Goal: Transaction & Acquisition: Subscribe to service/newsletter

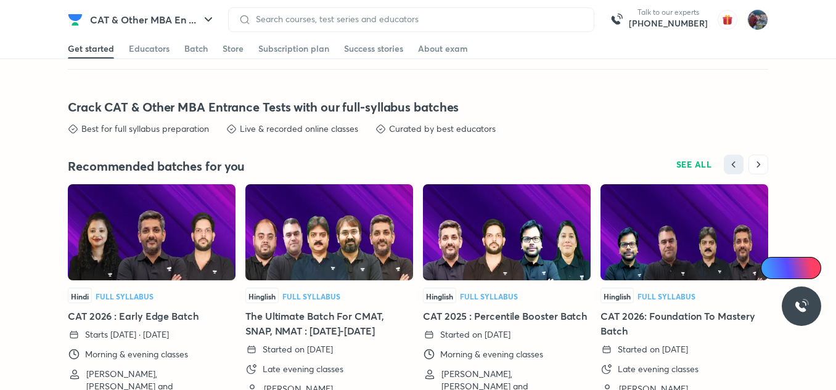
scroll to position [2742, 0]
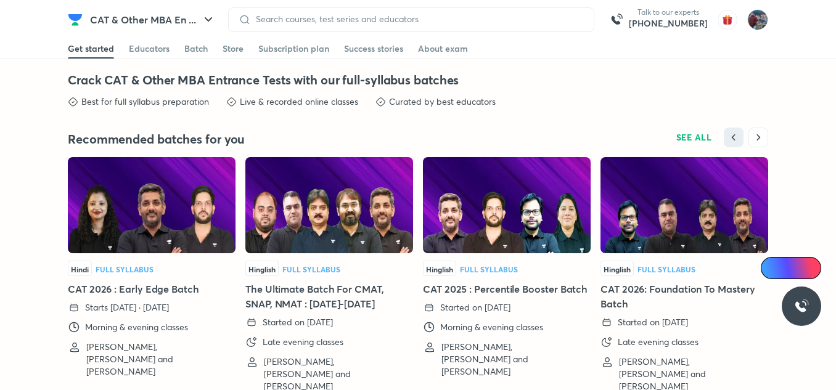
click at [120, 226] on img at bounding box center [152, 205] width 168 height 96
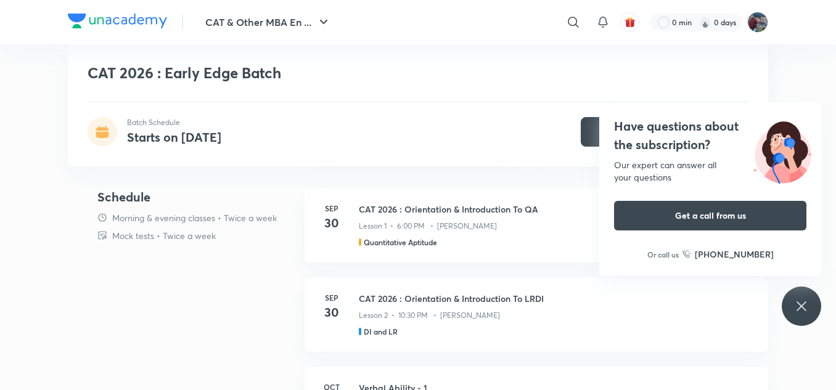
scroll to position [577, 0]
click at [802, 315] on div "Have questions about the subscription? Our expert can answer all your questions…" at bounding box center [801, 306] width 39 height 39
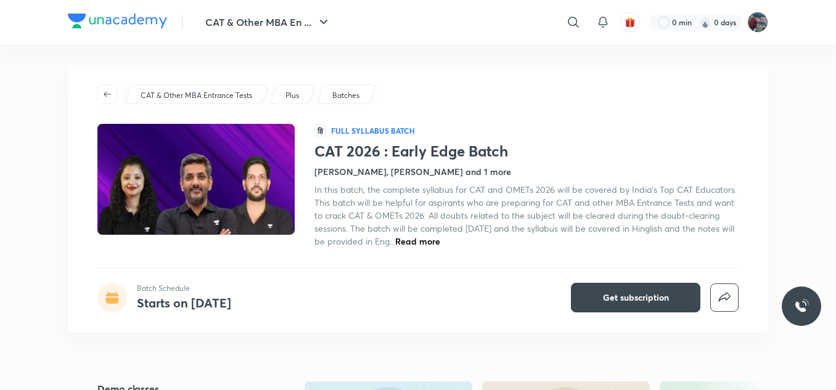
scroll to position [0, 0]
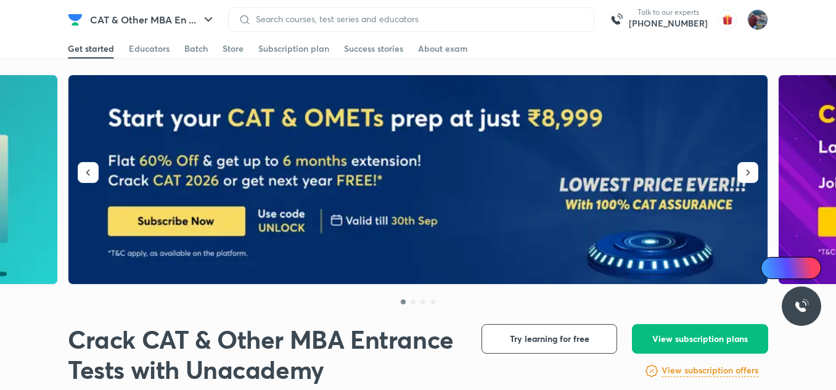
scroll to position [2715, 0]
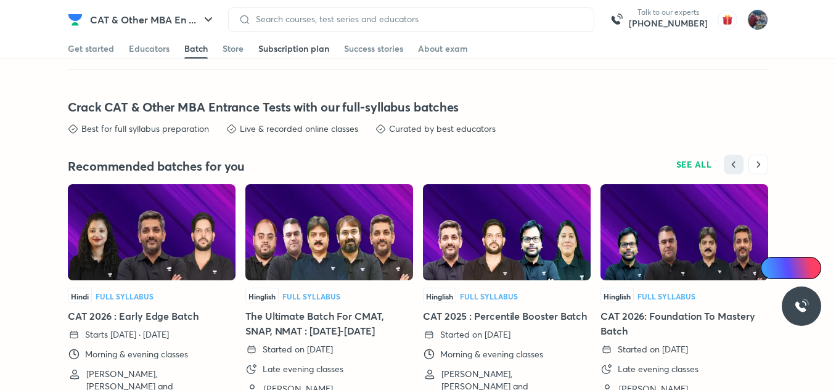
click at [318, 49] on div "Subscription plan" at bounding box center [293, 49] width 71 height 12
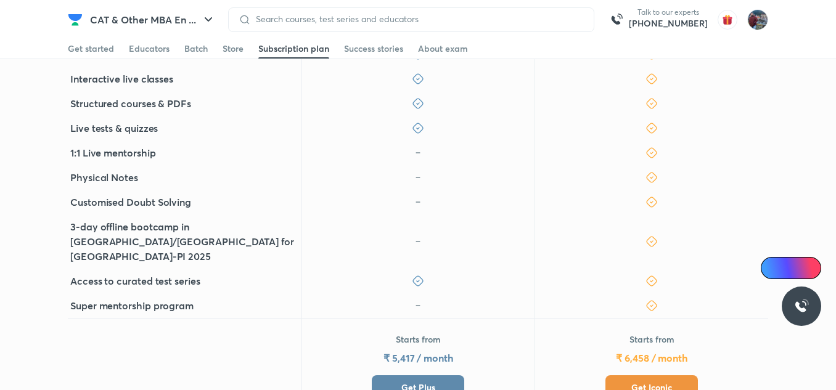
scroll to position [424, 0]
click at [627, 375] on button "Get Iconic" at bounding box center [652, 387] width 92 height 25
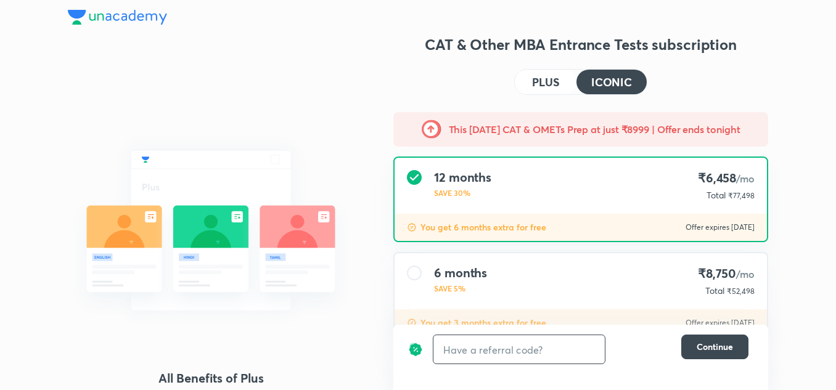
click at [530, 354] on input "text" at bounding box center [518, 349] width 171 height 29
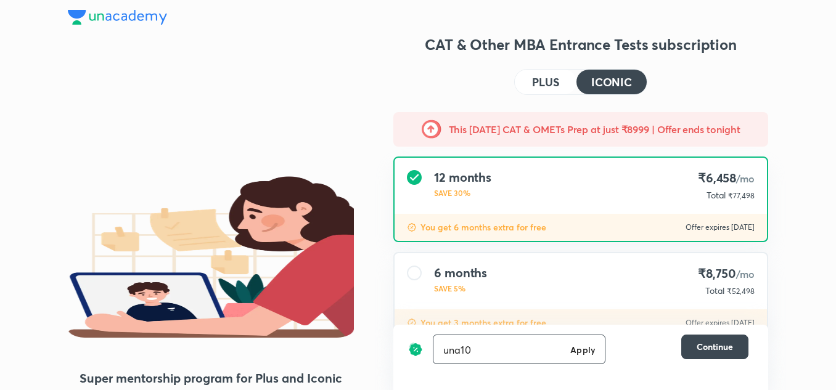
type input "una10"
click at [580, 351] on h6 "Apply" at bounding box center [582, 349] width 25 height 13
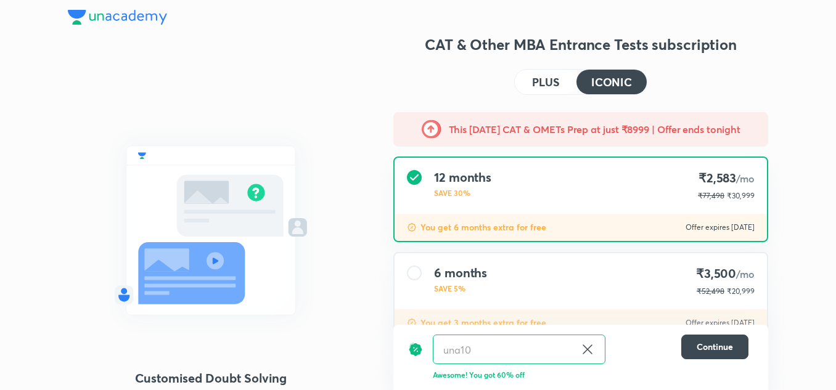
click at [543, 86] on h4 "PLUS" at bounding box center [545, 81] width 27 height 11
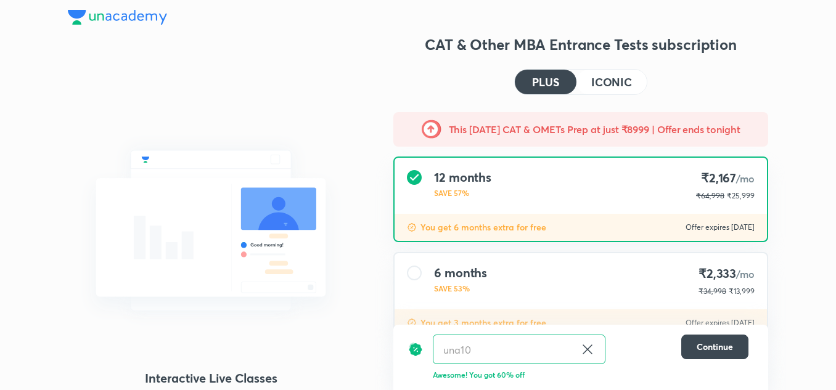
click at [615, 78] on h4 "ICONIC" at bounding box center [611, 81] width 41 height 11
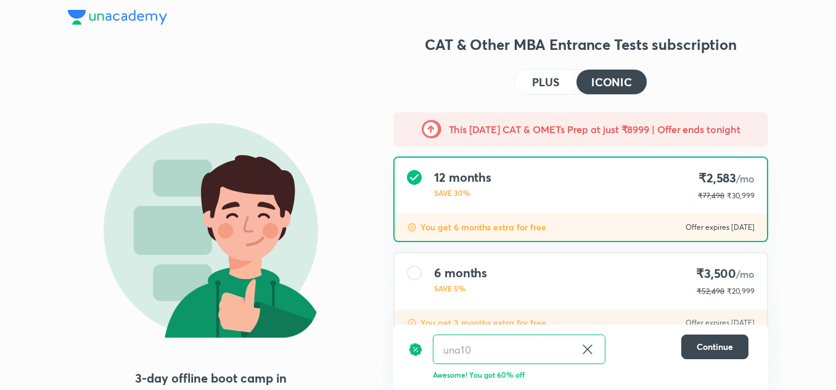
click at [544, 80] on h4 "PLUS" at bounding box center [545, 81] width 27 height 11
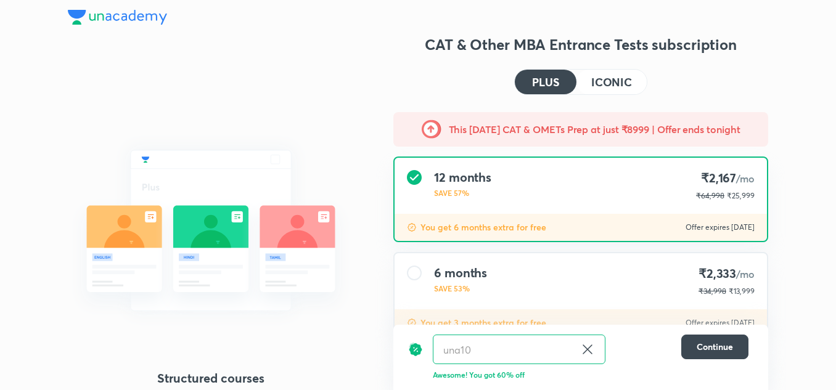
click at [606, 88] on h4 "ICONIC" at bounding box center [611, 81] width 41 height 11
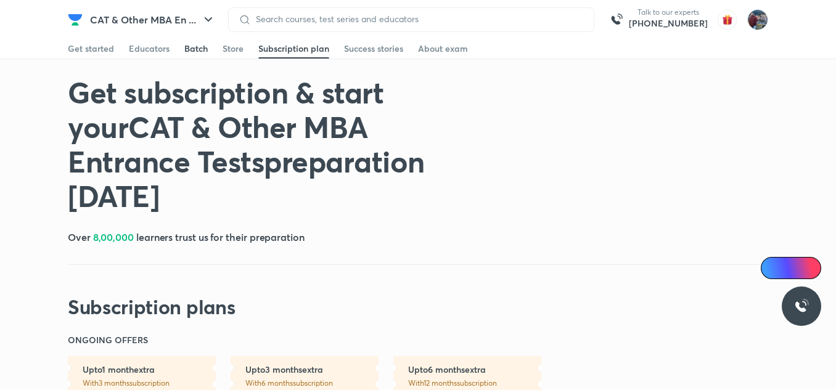
click at [197, 52] on div "Batch" at bounding box center [195, 49] width 23 height 12
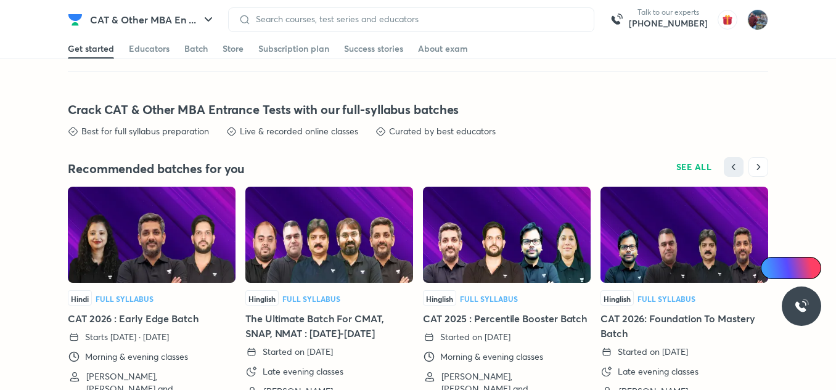
scroll to position [2715, 0]
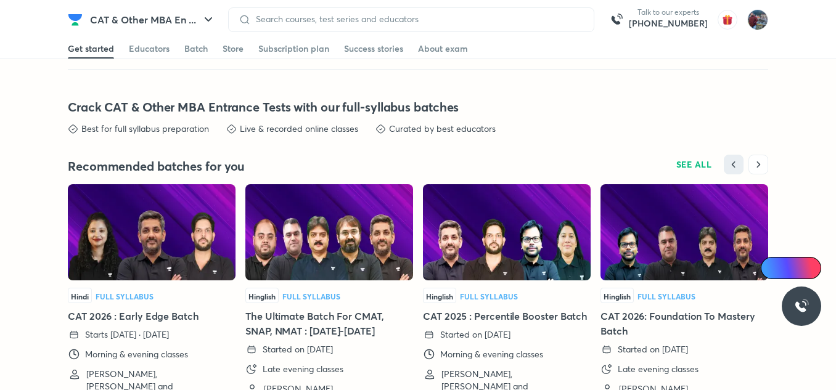
click at [126, 267] on img at bounding box center [152, 232] width 168 height 96
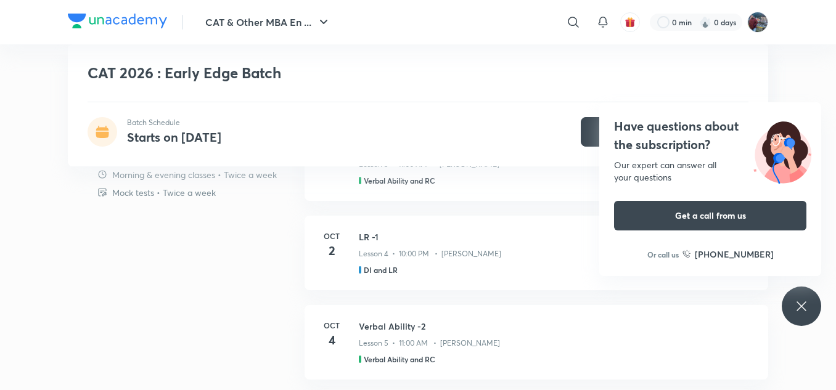
scroll to position [819, 0]
click at [800, 305] on icon at bounding box center [801, 306] width 9 height 9
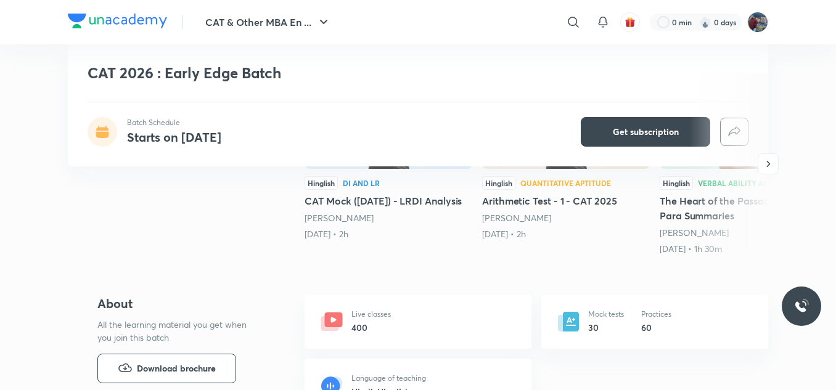
scroll to position [311, 0]
